Goal: Transaction & Acquisition: Book appointment/travel/reservation

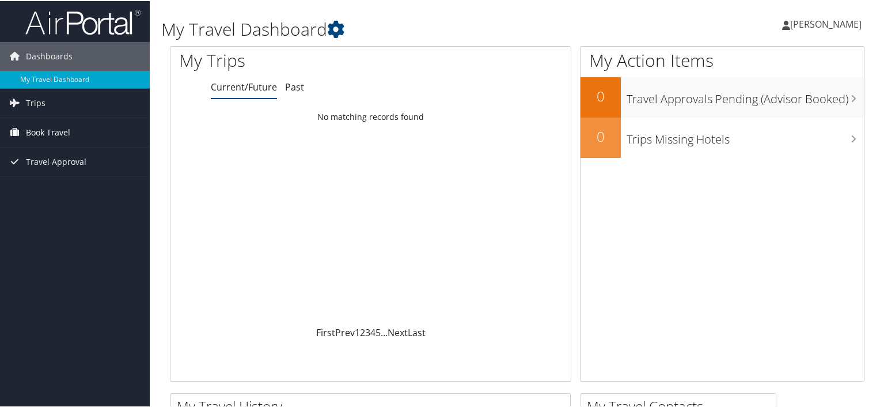
click at [55, 131] on span "Book Travel" at bounding box center [48, 131] width 44 height 29
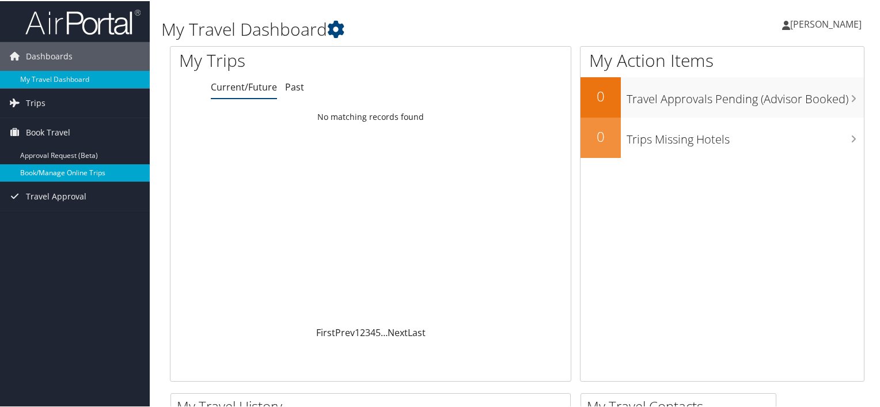
click at [70, 168] on link "Book/Manage Online Trips" at bounding box center [75, 171] width 150 height 17
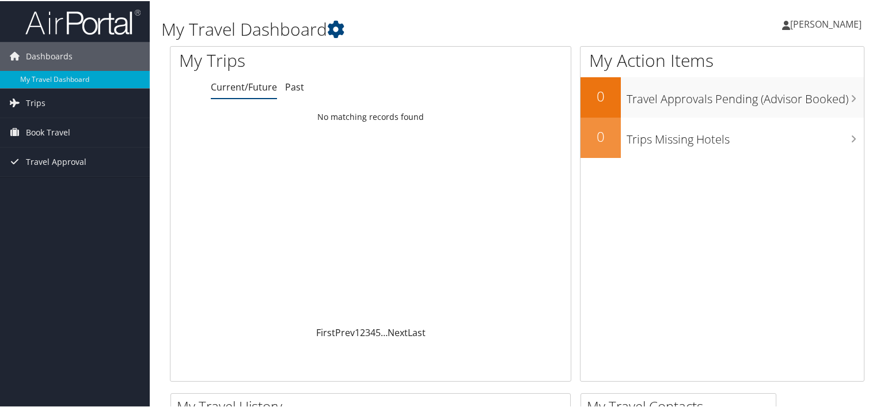
click at [790, 21] on span "[PERSON_NAME]" at bounding box center [825, 23] width 71 height 13
click at [55, 136] on span "Book Travel" at bounding box center [48, 131] width 44 height 29
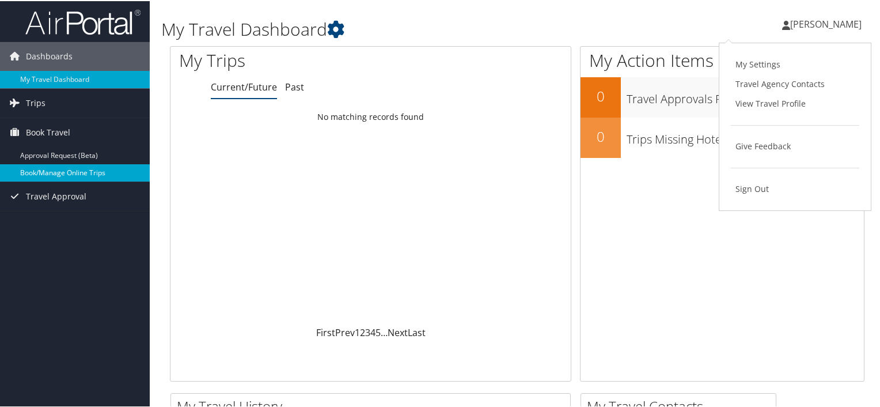
click at [56, 170] on link "Book/Manage Online Trips" at bounding box center [75, 171] width 150 height 17
